Goal: Task Accomplishment & Management: Use online tool/utility

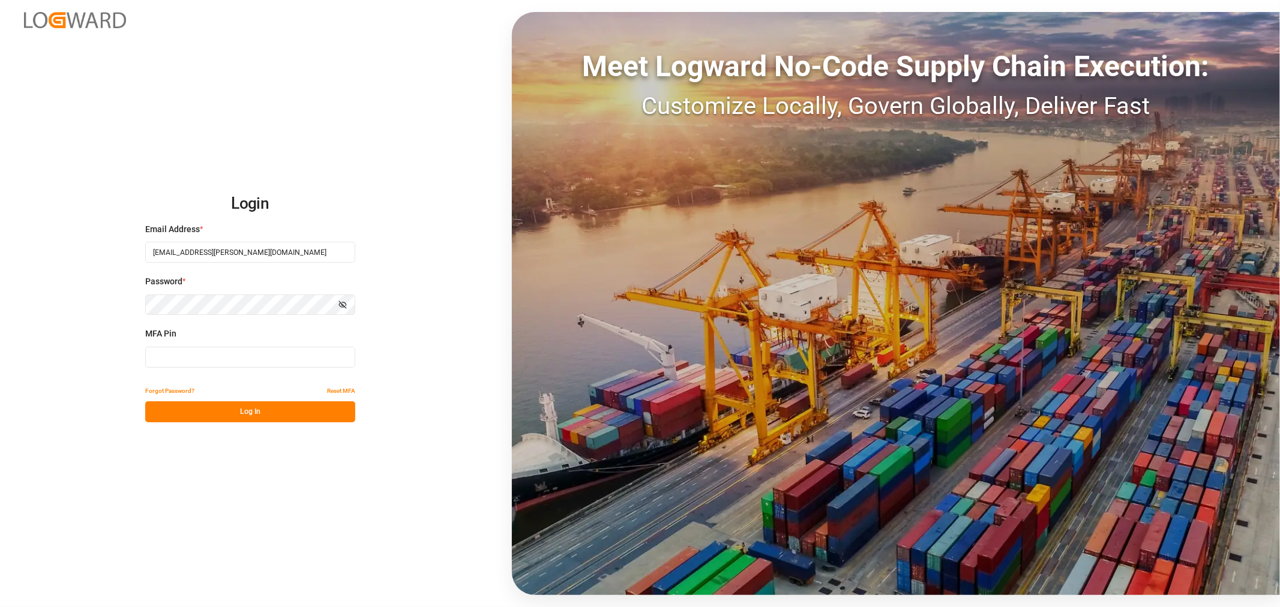
click at [176, 361] on input at bounding box center [250, 357] width 210 height 21
type input "838117"
click at [172, 409] on button "Log In" at bounding box center [250, 412] width 210 height 21
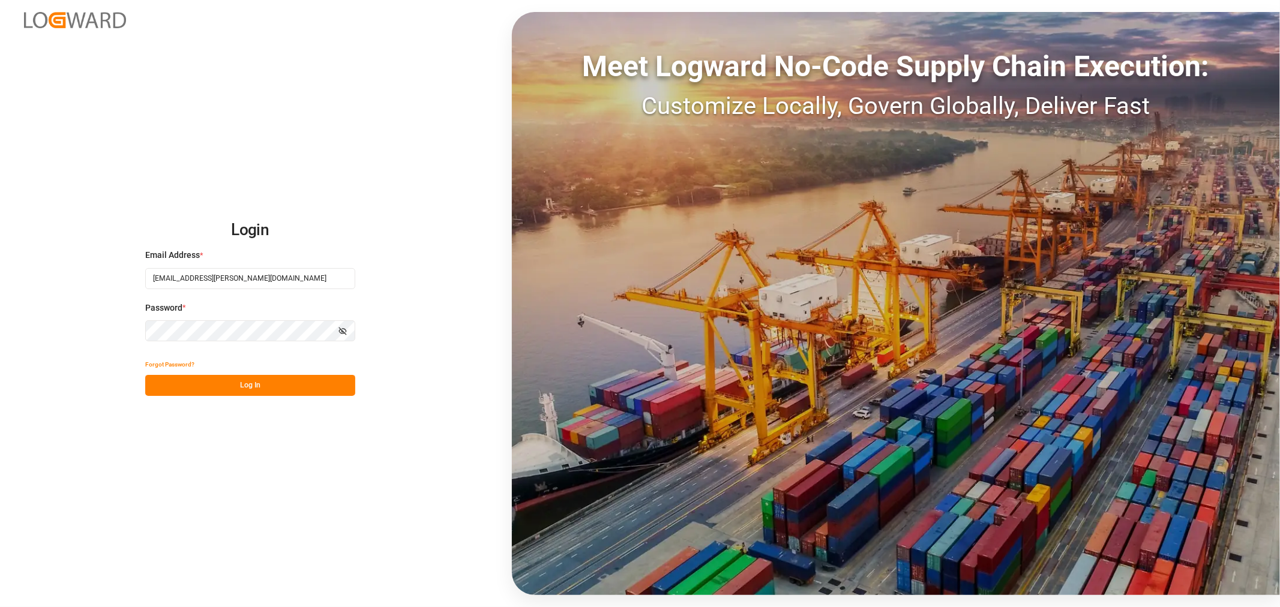
click at [217, 385] on button "Log In" at bounding box center [250, 385] width 210 height 21
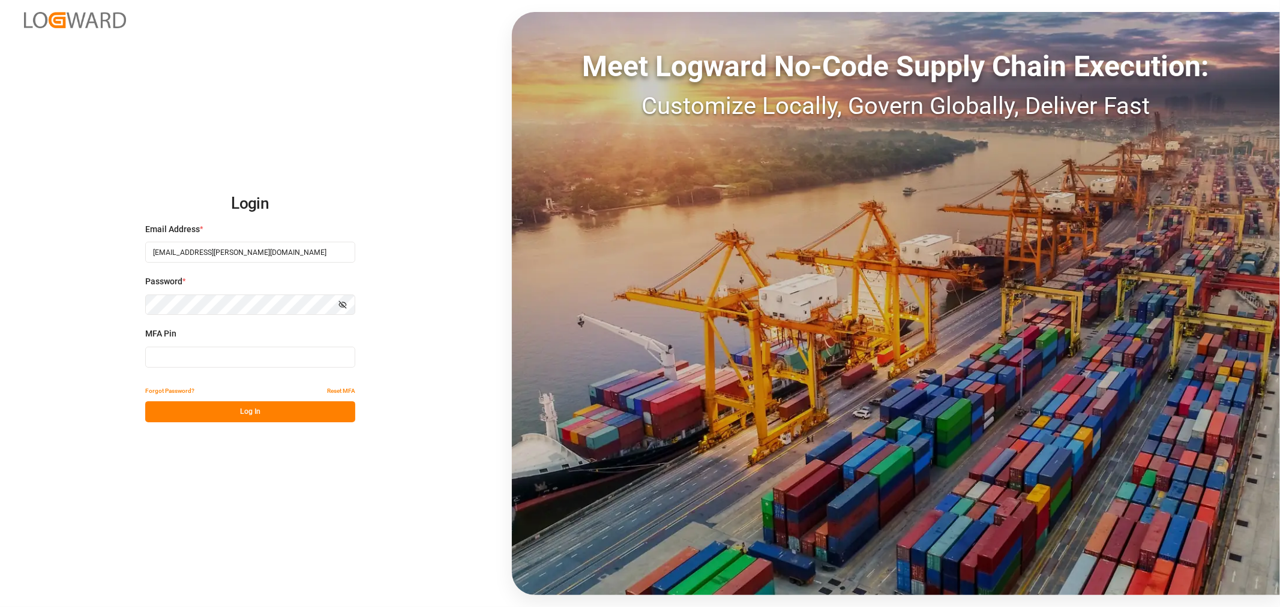
click at [216, 413] on button "Log In" at bounding box center [250, 412] width 210 height 21
click at [190, 362] on input at bounding box center [250, 357] width 210 height 21
type input "818482"
click at [225, 407] on button "Log In" at bounding box center [250, 412] width 210 height 21
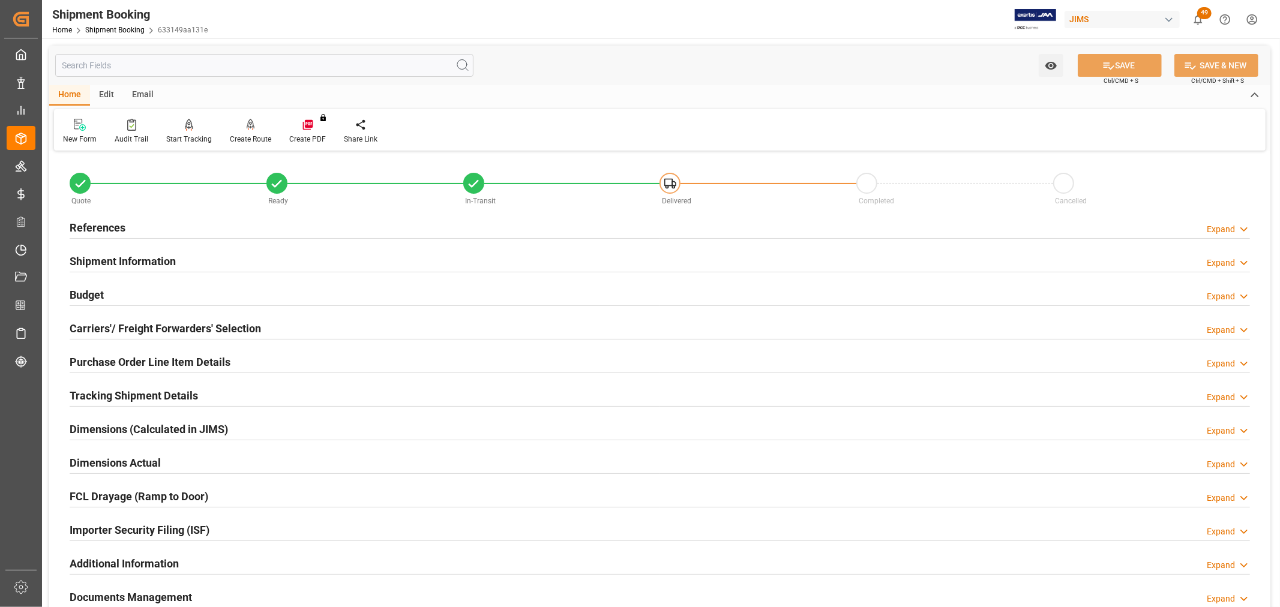
click at [87, 232] on h2 "References" at bounding box center [98, 228] width 56 height 16
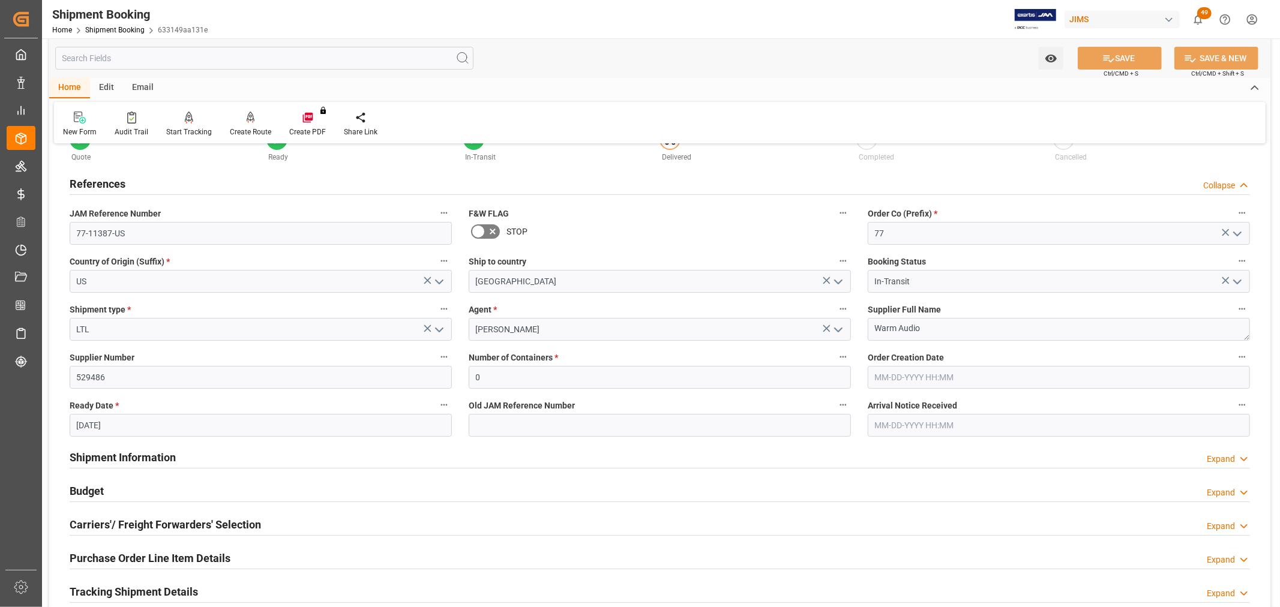
scroll to position [67, 0]
